Goal: Information Seeking & Learning: Check status

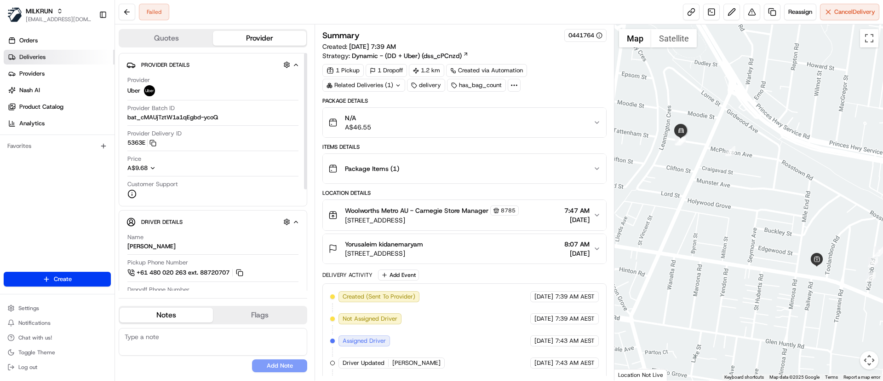
click at [58, 59] on link "Deliveries" at bounding box center [59, 57] width 111 height 15
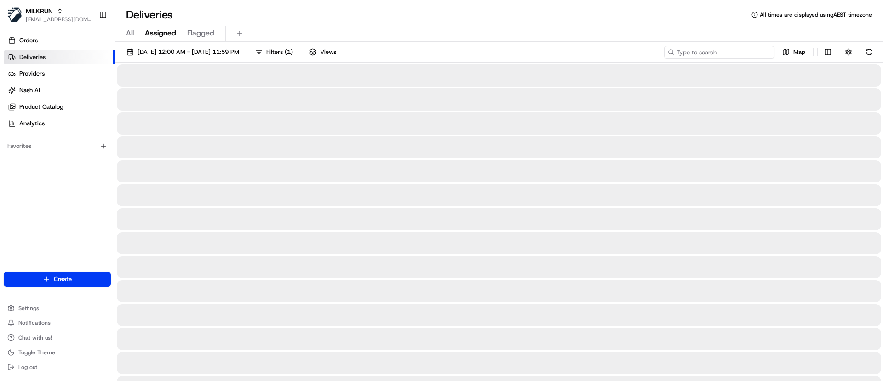
click at [717, 50] on input at bounding box center [719, 52] width 110 height 13
paste input "[PERSON_NAME]"
type input "[PERSON_NAME]"
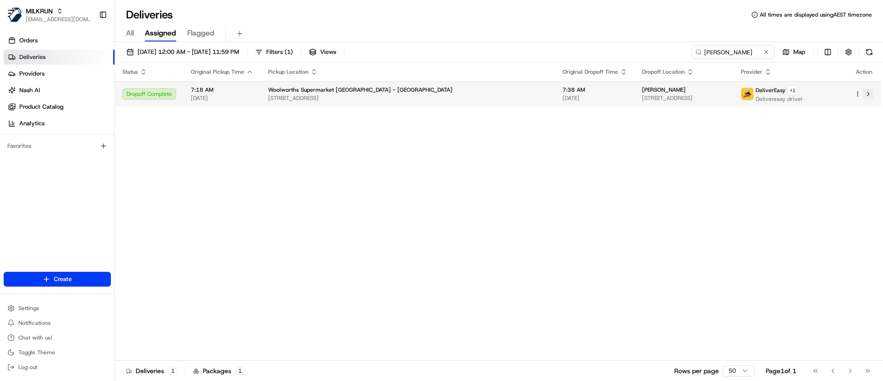
click at [870, 97] on button at bounding box center [868, 93] width 11 height 11
click at [871, 92] on button at bounding box center [868, 93] width 11 height 11
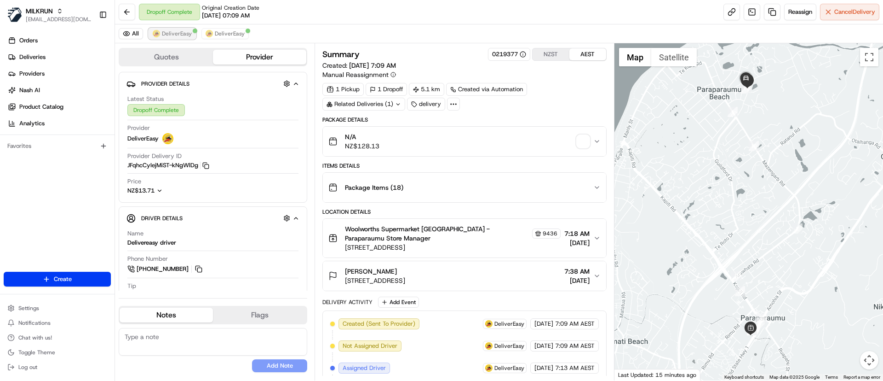
click at [169, 35] on span "DeliverEasy" at bounding box center [177, 33] width 30 height 7
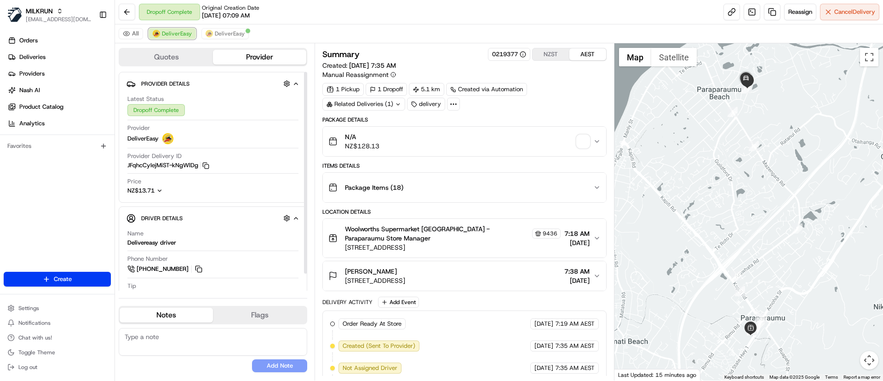
scroll to position [182, 0]
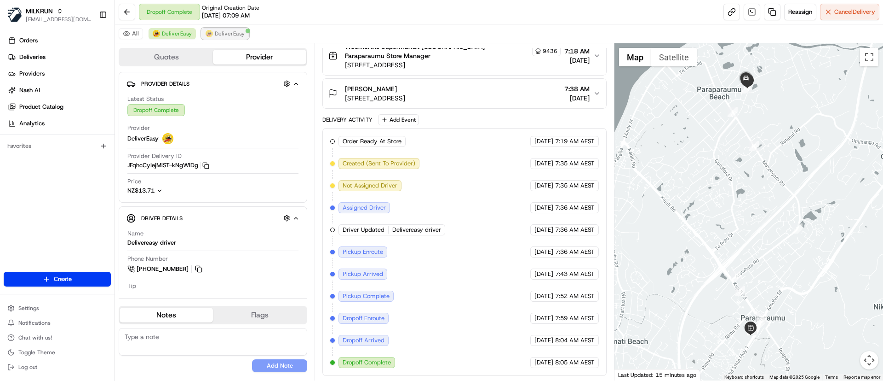
click at [221, 34] on span "DeliverEasy" at bounding box center [230, 33] width 30 height 7
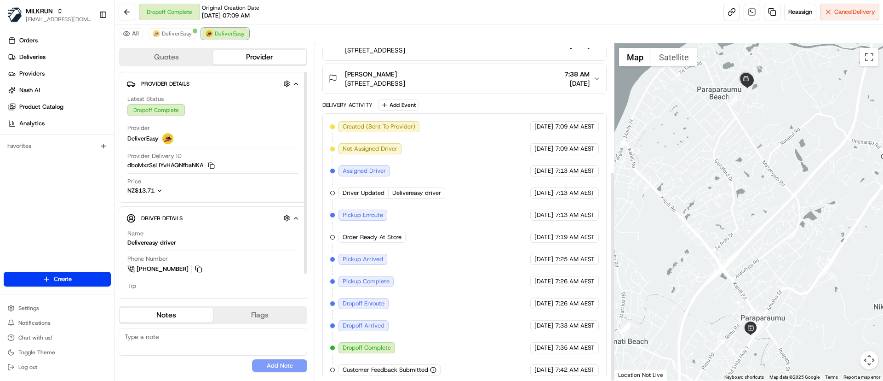
scroll to position [204, 0]
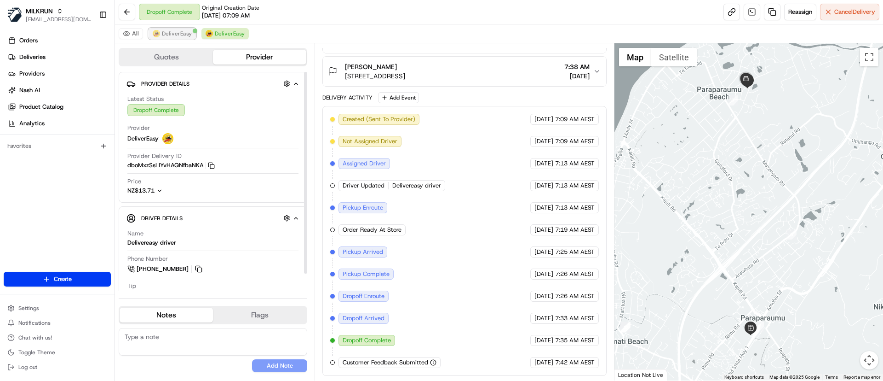
click at [165, 29] on button "DeliverEasy" at bounding box center [172, 33] width 47 height 11
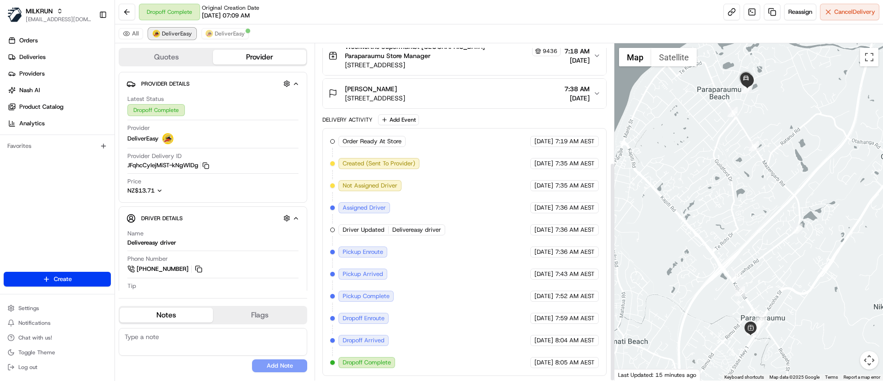
scroll to position [182, 0]
